Goal: Task Accomplishment & Management: Use online tool/utility

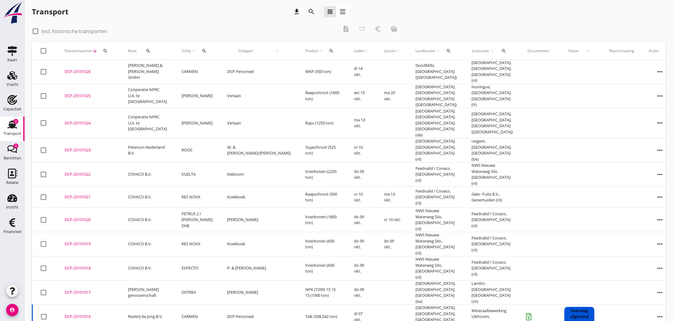
scroll to position [3, 0]
click at [76, 314] on div "DCP-25101016" at bounding box center [89, 317] width 49 height 6
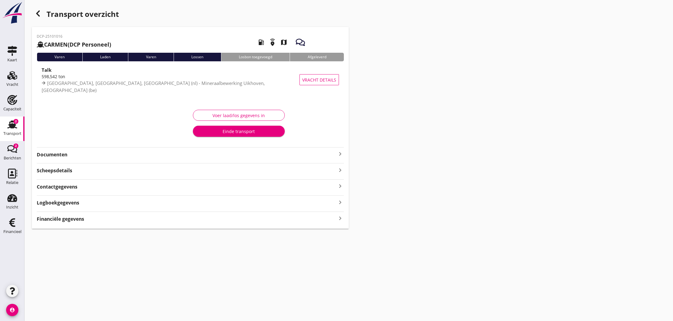
click at [241, 131] on div "Einde transport" at bounding box center [239, 131] width 82 height 6
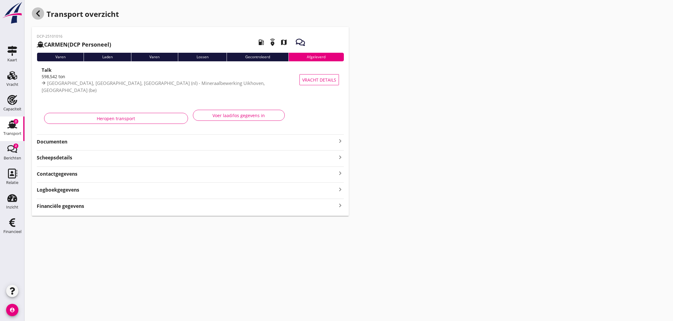
click at [39, 15] on use "button" at bounding box center [38, 13] width 4 height 6
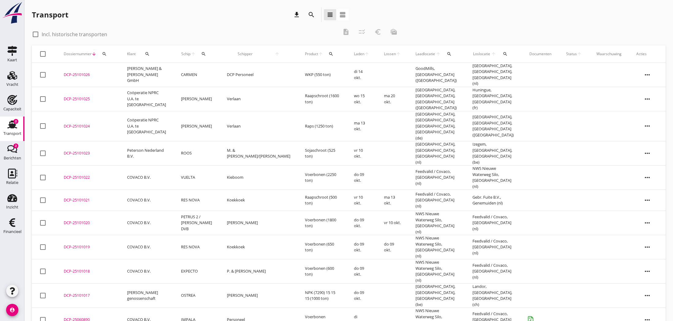
click at [84, 73] on div "DCP-25101026" at bounding box center [88, 75] width 49 height 6
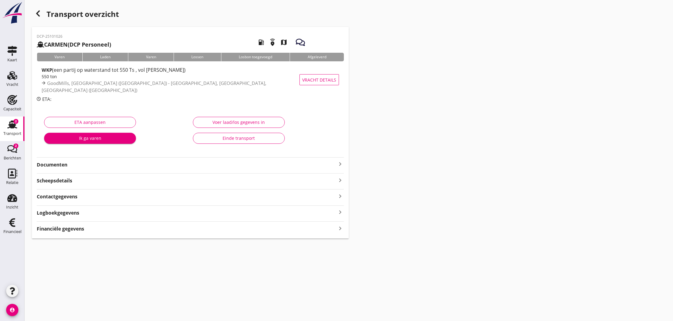
click at [339, 165] on icon "keyboard_arrow_right" at bounding box center [339, 163] width 7 height 7
click at [189, 181] on div "Voeg bestand toe" at bounding box center [190, 181] width 32 height 6
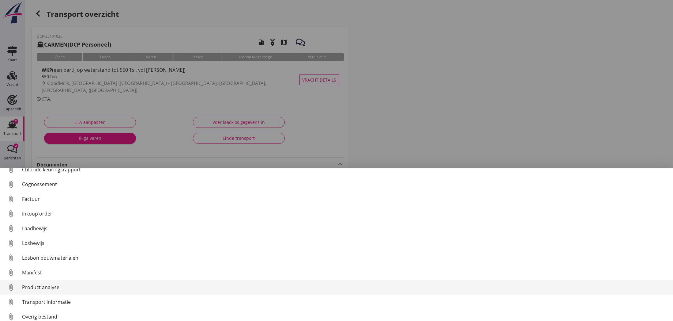
scroll to position [23, 0]
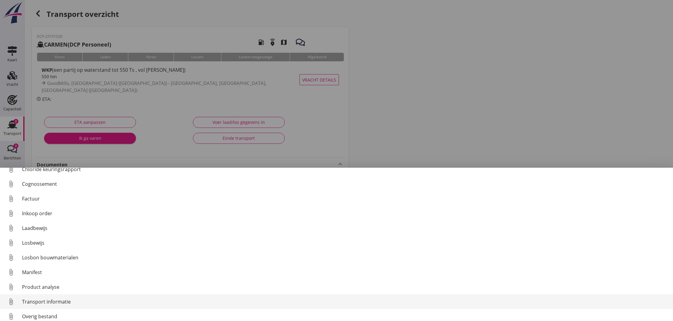
click at [38, 300] on div "Transport informatie" at bounding box center [345, 301] width 646 height 7
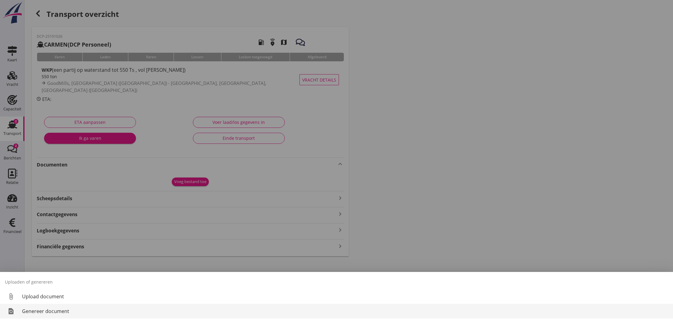
click at [45, 310] on div "Genereer document" at bounding box center [345, 310] width 646 height 7
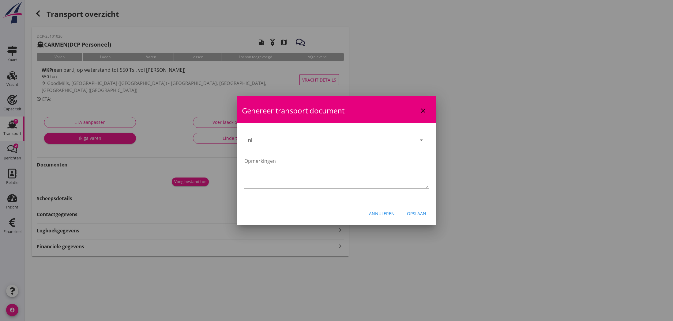
click at [417, 214] on div "Opslaan" at bounding box center [416, 213] width 19 height 6
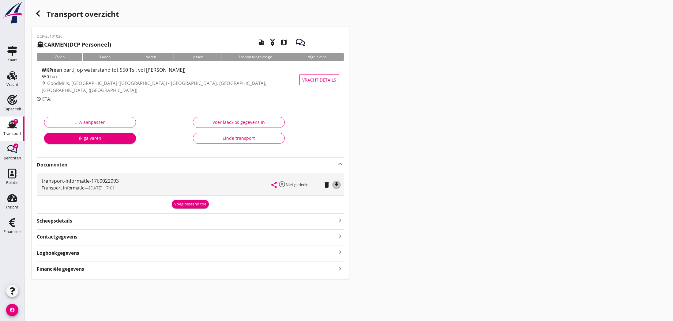
click at [336, 184] on icon "file_download" at bounding box center [336, 184] width 7 height 7
click at [336, 184] on icon "open_in_browser" at bounding box center [336, 184] width 7 height 7
click at [275, 184] on icon "share" at bounding box center [273, 184] width 7 height 7
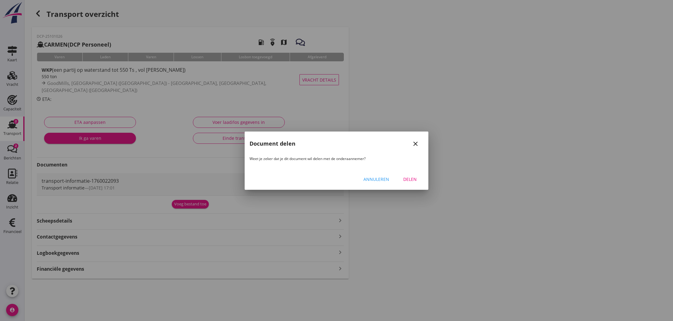
click at [409, 179] on div "Delen" at bounding box center [409, 179] width 17 height 6
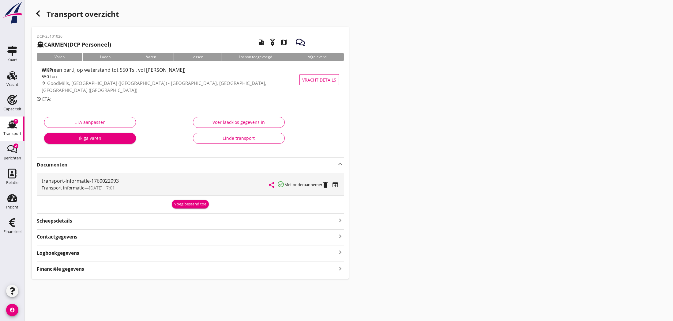
click at [37, 15] on use "button" at bounding box center [38, 13] width 4 height 6
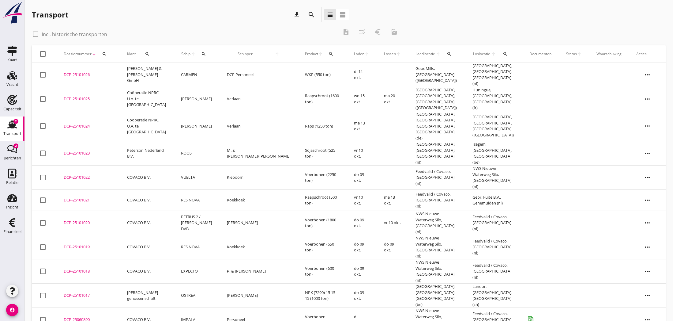
click at [14, 309] on icon "account_circle" at bounding box center [12, 309] width 12 height 12
click at [50, 307] on div "Uitloggen" at bounding box center [46, 306] width 26 height 7
